Goal: Information Seeking & Learning: Learn about a topic

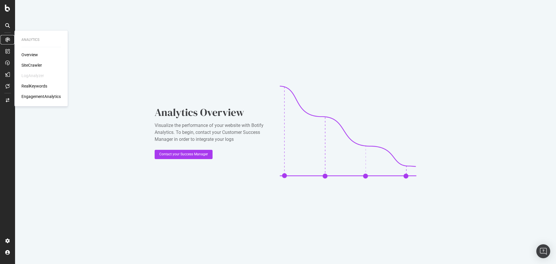
click at [9, 40] on icon at bounding box center [7, 39] width 5 height 5
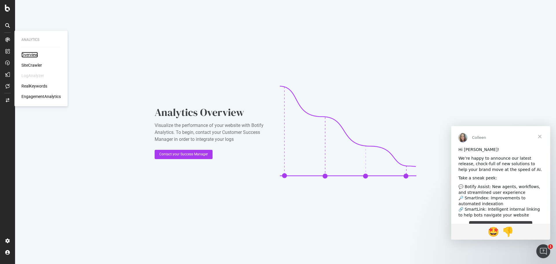
click at [34, 53] on div "Overview" at bounding box center [29, 55] width 17 height 6
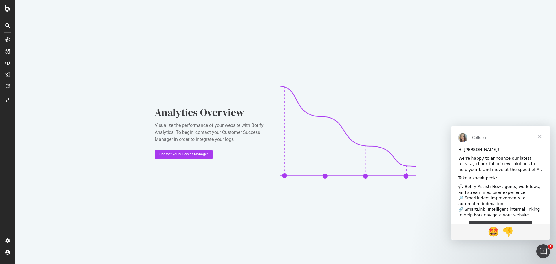
click at [541, 137] on span "Close" at bounding box center [540, 136] width 21 height 21
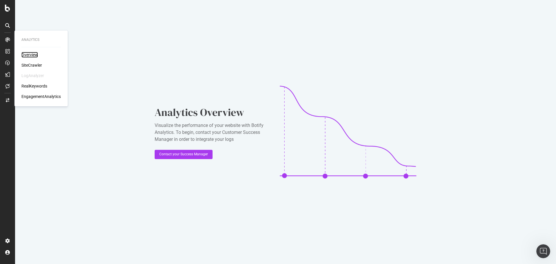
click at [30, 52] on div "Overview" at bounding box center [29, 55] width 17 height 6
click at [36, 65] on div "SiteCrawler" at bounding box center [31, 65] width 21 height 6
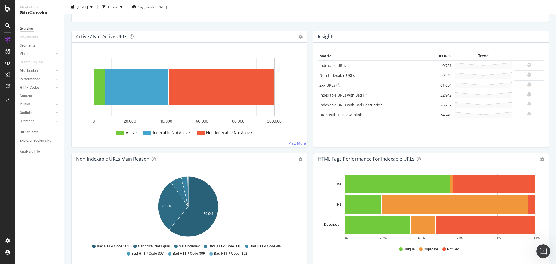
scroll to position [145, 0]
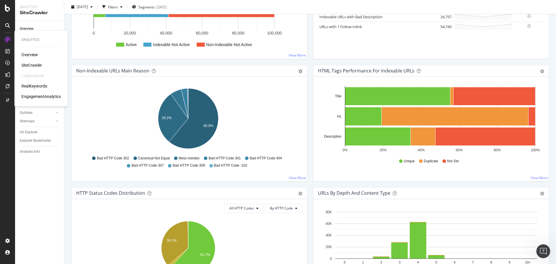
click at [10, 41] on icon at bounding box center [8, 40] width 6 height 6
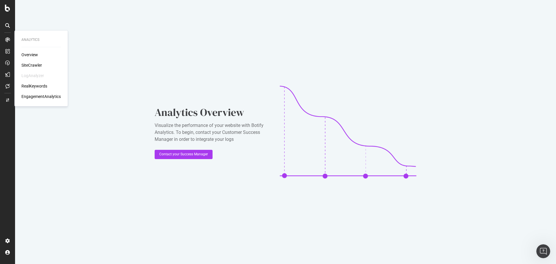
click at [30, 67] on div "SiteCrawler" at bounding box center [31, 65] width 21 height 6
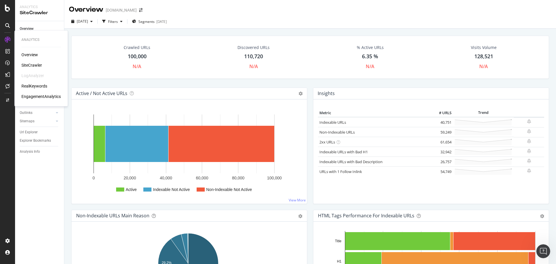
click at [23, 87] on div "RealKeywords" at bounding box center [34, 86] width 26 height 6
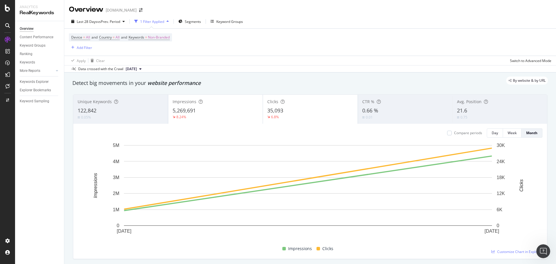
click at [142, 69] on icon at bounding box center [140, 68] width 2 height 3
click at [140, 88] on div "[DATE]" at bounding box center [133, 88] width 16 height 5
click at [137, 67] on span "[DATE]" at bounding box center [131, 68] width 11 height 5
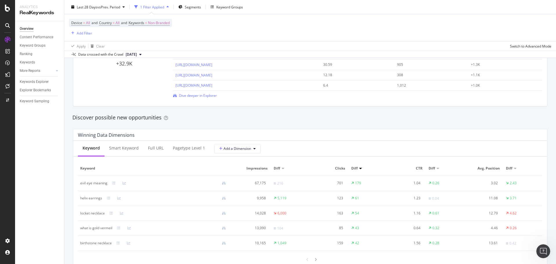
scroll to position [521, 0]
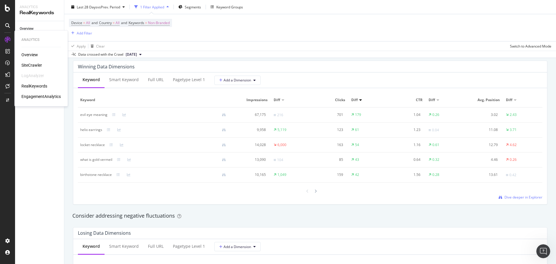
click at [51, 93] on div "Overview SiteCrawler LogAnalyzer RealKeywords EngagementAnalytics" at bounding box center [40, 76] width 39 height 48
click at [52, 95] on div "EngagementAnalytics" at bounding box center [40, 97] width 39 height 6
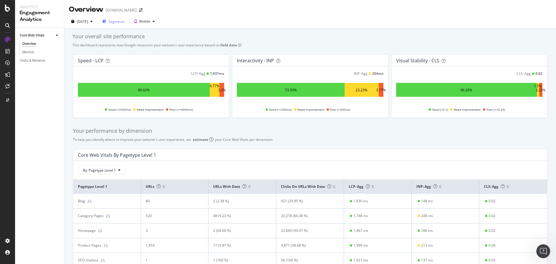
click at [125, 23] on span "Segments" at bounding box center [117, 21] width 16 height 5
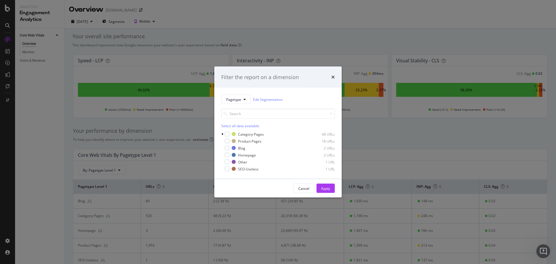
click at [364, 75] on div "Filter the report on a dimension Pagetype Edit Segmentation Select all data ava…" at bounding box center [278, 132] width 556 height 264
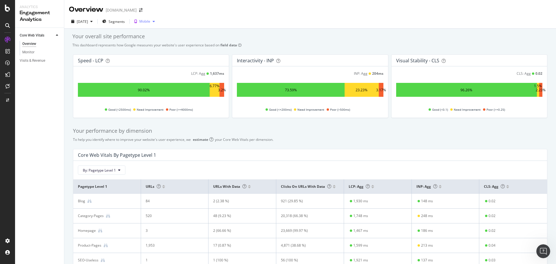
click at [157, 23] on div "button" at bounding box center [153, 21] width 7 height 3
click at [278, 34] on div "Your overall site performance" at bounding box center [310, 37] width 476 height 8
click at [45, 94] on div "EngagementAnalytics" at bounding box center [40, 97] width 39 height 6
click at [34, 49] on div "Monitor" at bounding box center [28, 52] width 12 height 6
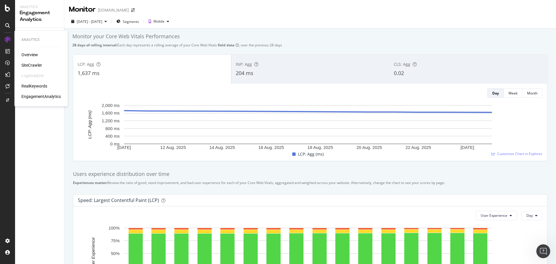
drag, startPoint x: 25, startPoint y: 65, endPoint x: 52, endPoint y: 64, distance: 26.7
click at [25, 65] on div "SiteCrawler" at bounding box center [31, 65] width 21 height 6
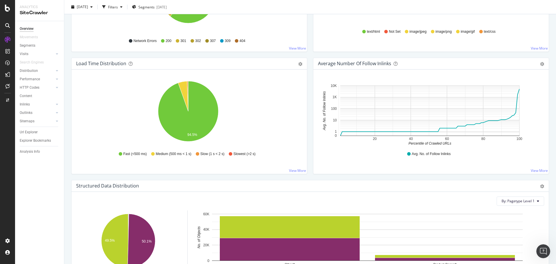
scroll to position [375, 0]
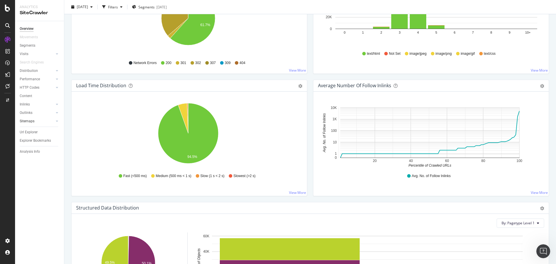
click at [53, 122] on div at bounding box center [51, 121] width 6 height 6
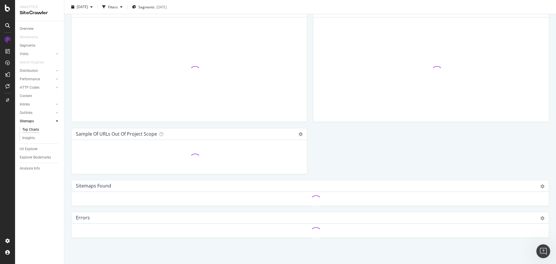
scroll to position [375, 0]
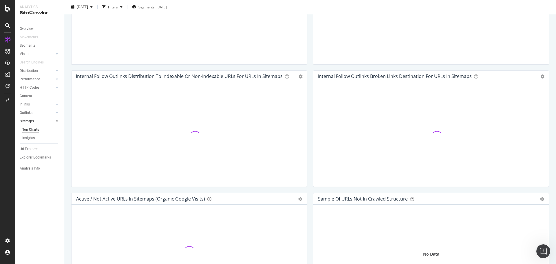
click at [53, 122] on div at bounding box center [51, 121] width 6 height 6
click at [49, 69] on div at bounding box center [51, 71] width 6 height 6
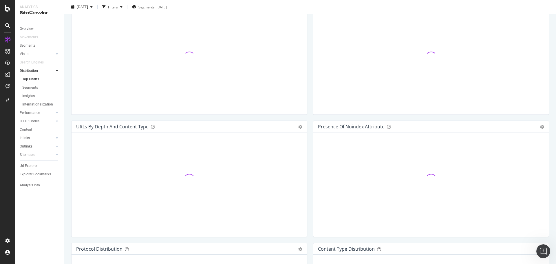
scroll to position [375, 0]
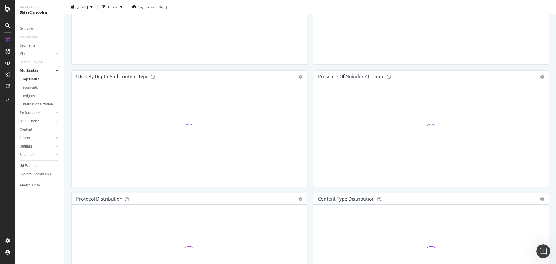
click at [49, 69] on div at bounding box center [51, 71] width 6 height 6
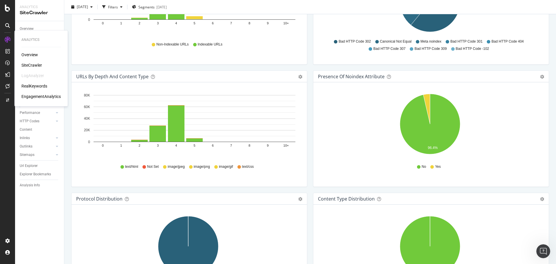
click at [36, 55] on div "Overview" at bounding box center [29, 55] width 17 height 6
